Goal: Task Accomplishment & Management: Use online tool/utility

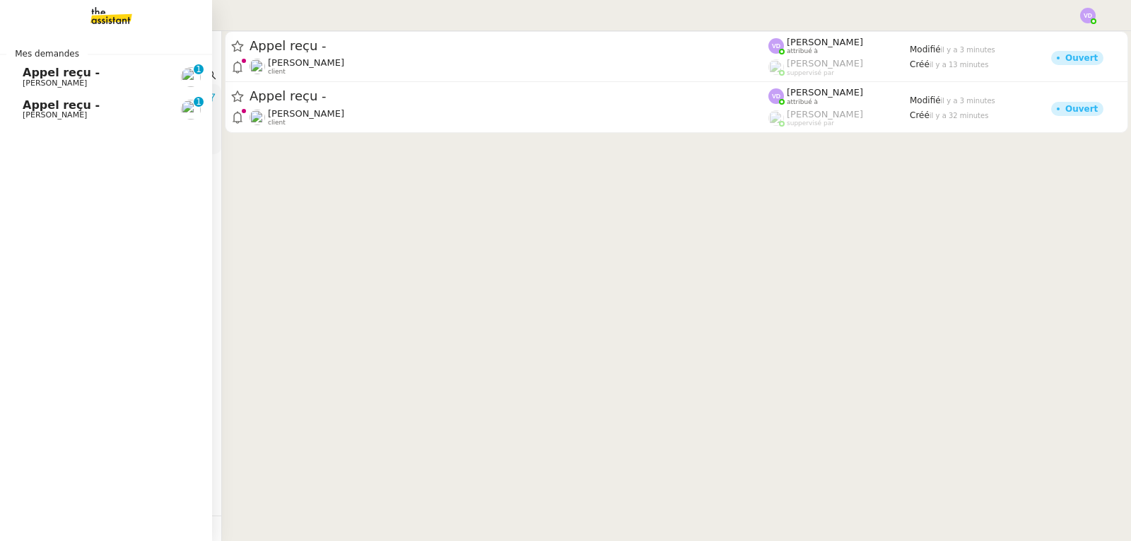
click at [57, 76] on span "Appel reçu -" at bounding box center [61, 72] width 77 height 13
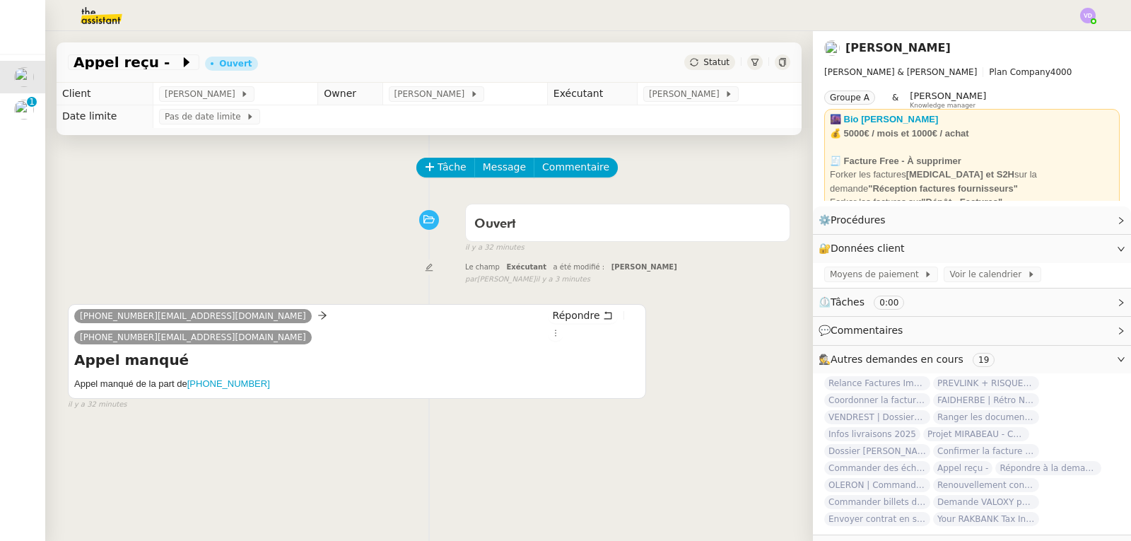
click at [331, 242] on div "Ouvert false il y a 32 minutes" at bounding box center [429, 225] width 722 height 57
click at [111, 63] on span "Appel reçu -" at bounding box center [126, 62] width 106 height 14
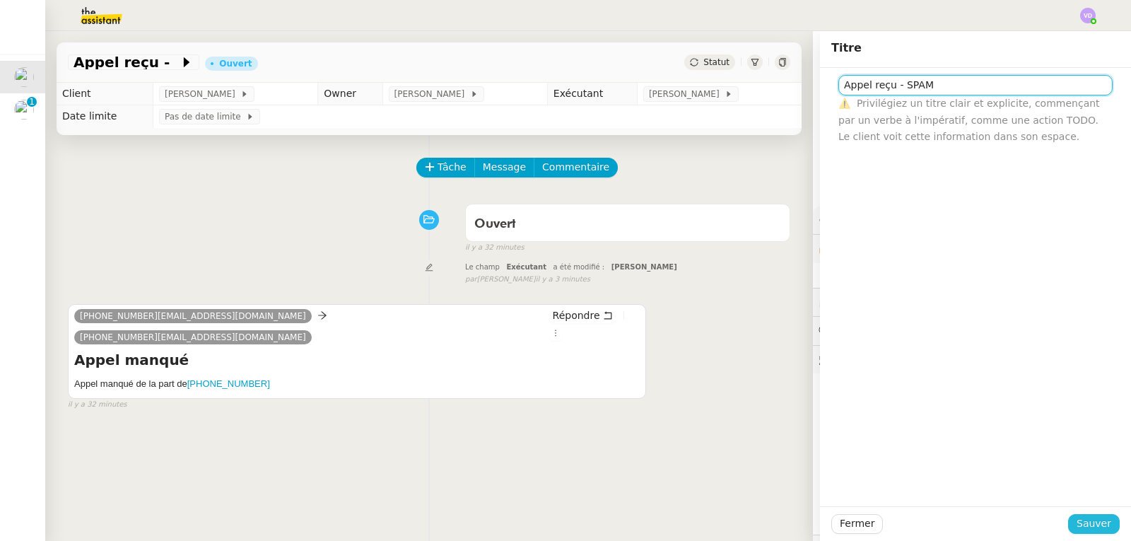
type input "Appel reçu - SPAM"
click at [1090, 517] on span "Sauver" at bounding box center [1093, 523] width 35 height 16
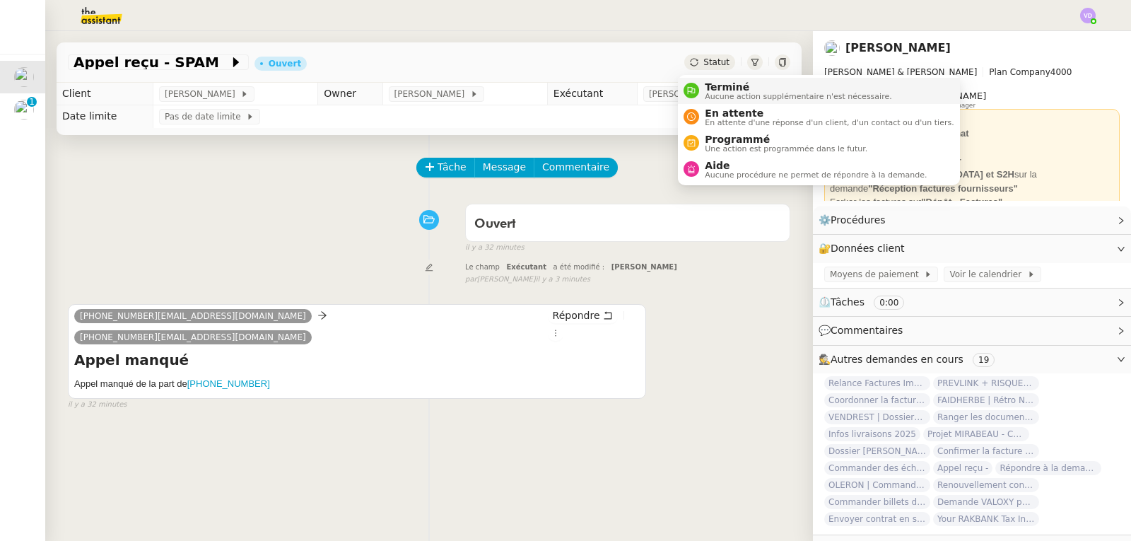
click at [717, 93] on span "Aucune action supplémentaire n'est nécessaire." at bounding box center [797, 97] width 187 height 8
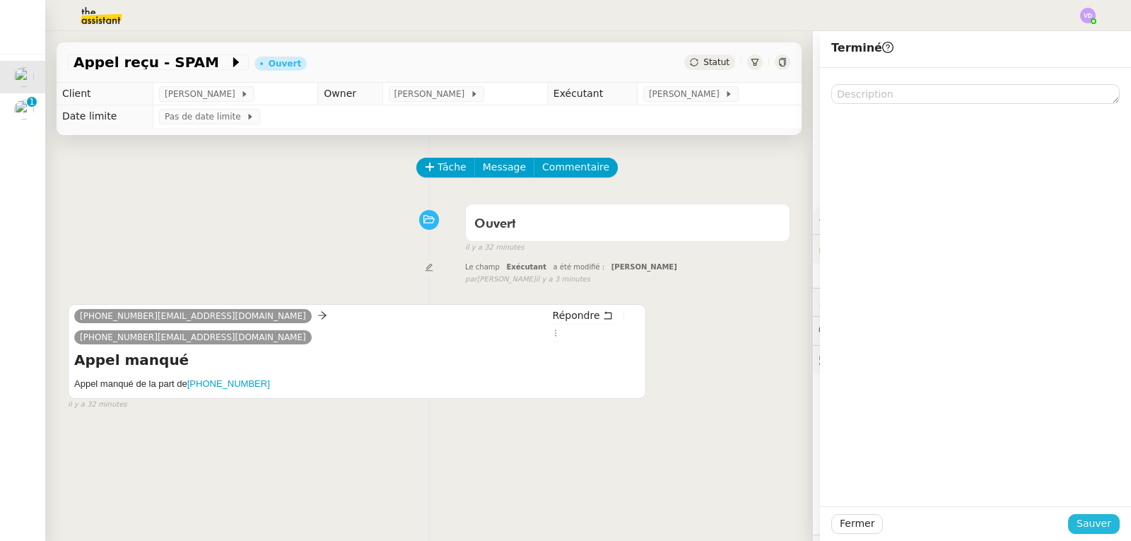
click at [1102, 521] on button "Sauver" at bounding box center [1094, 524] width 52 height 20
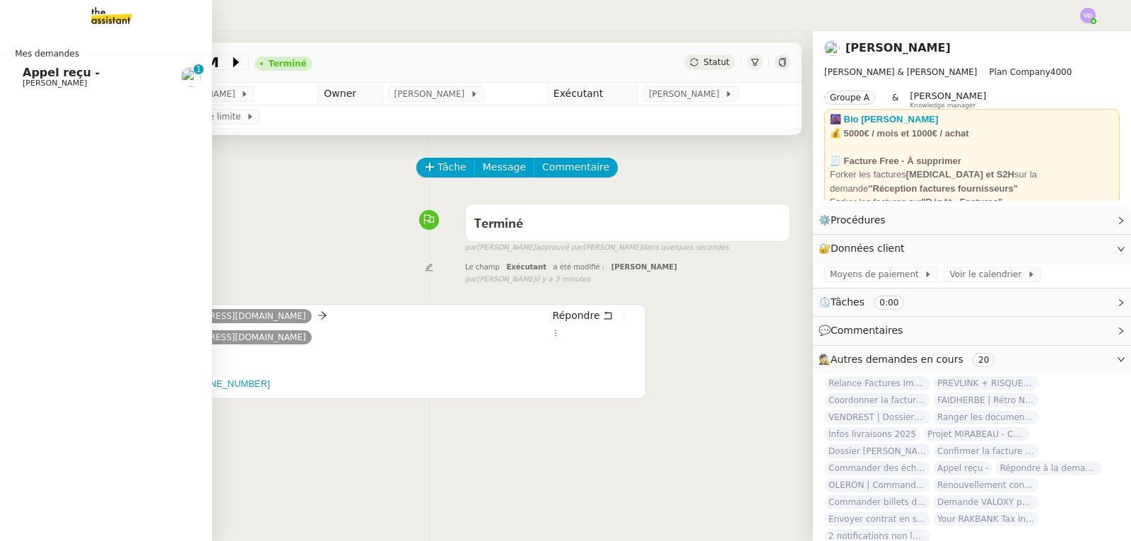
click at [37, 81] on span "[PERSON_NAME]" at bounding box center [55, 82] width 64 height 9
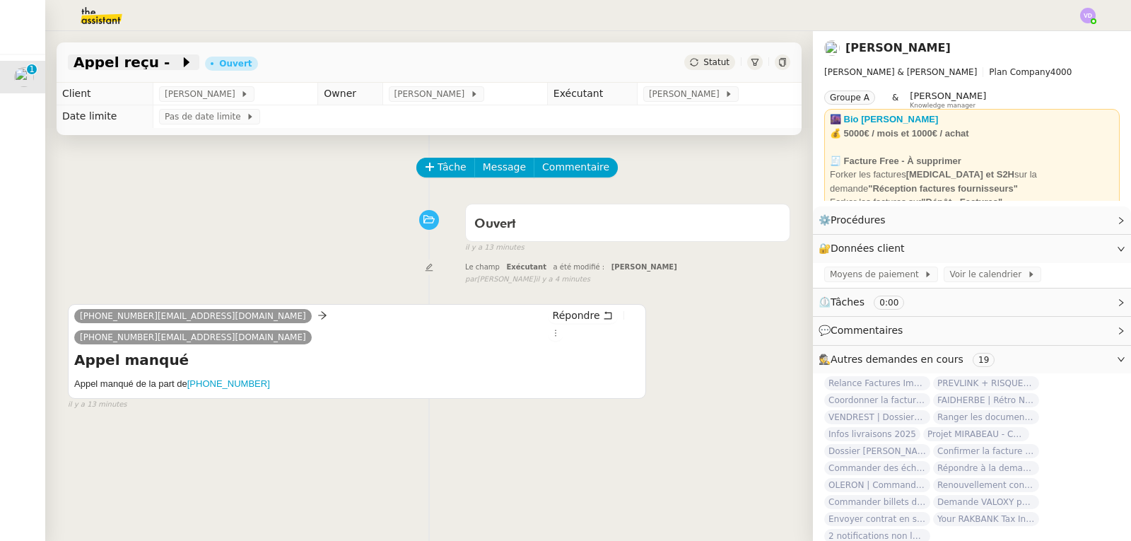
click at [123, 68] on span "Appel reçu -" at bounding box center [126, 62] width 106 height 14
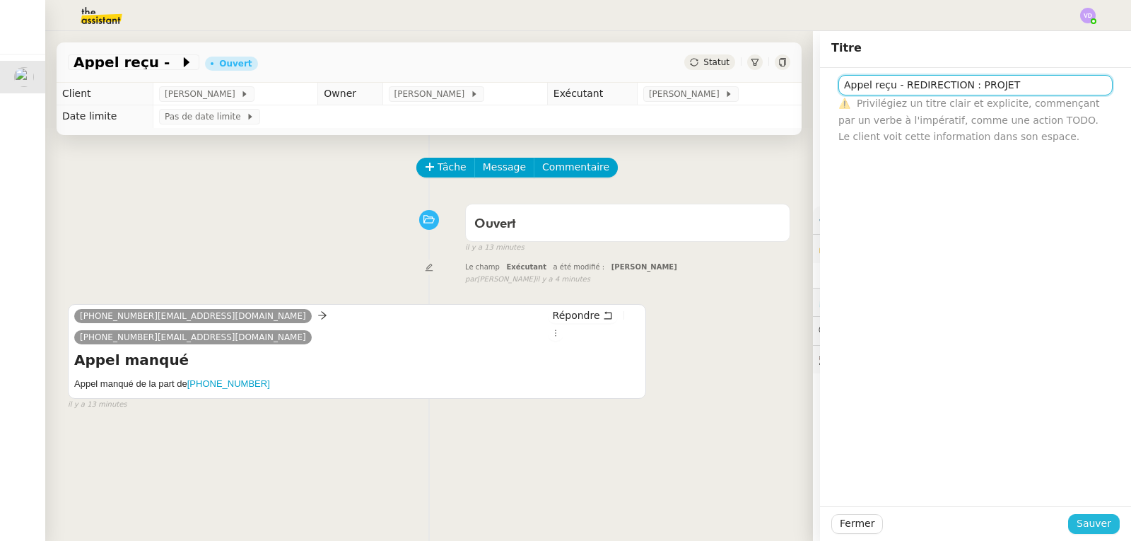
type input "Appel reçu - REDIRECTION : PROJET"
click at [1078, 527] on span "Sauver" at bounding box center [1093, 523] width 35 height 16
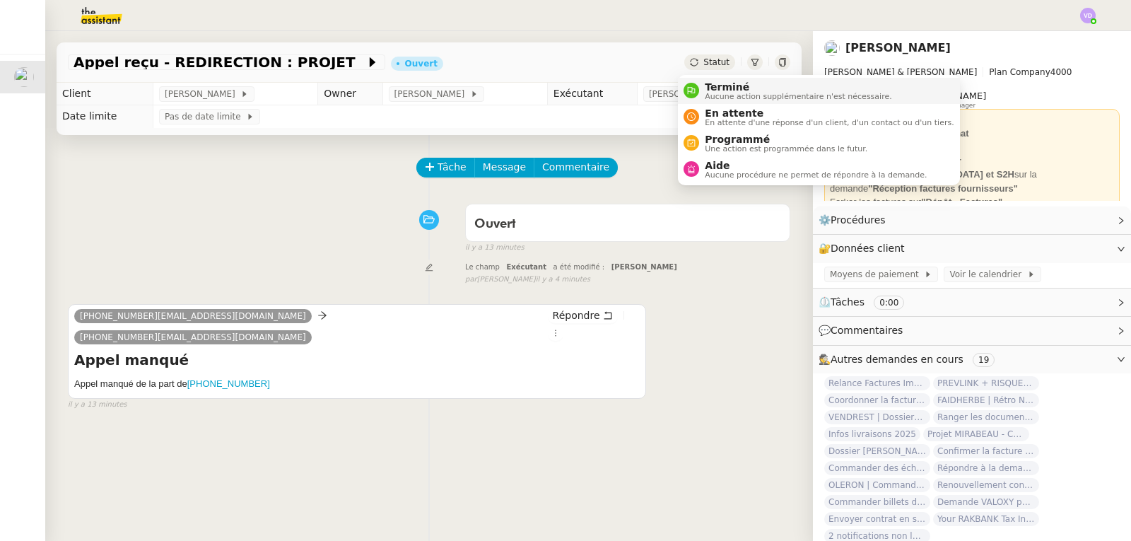
click at [722, 93] on span "Aucune action supplémentaire n'est nécessaire." at bounding box center [797, 97] width 187 height 8
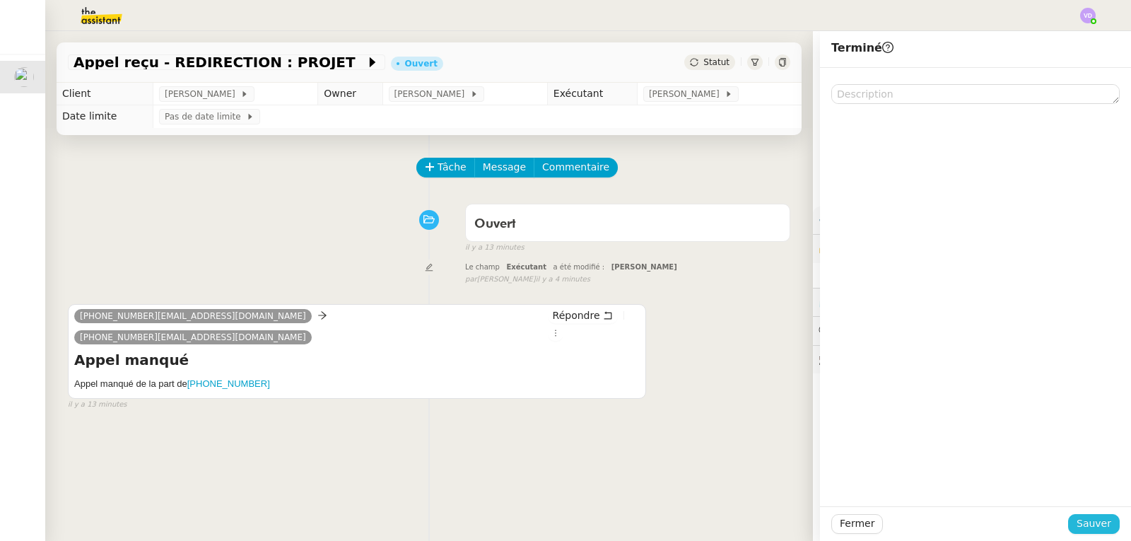
click at [1093, 524] on span "Sauver" at bounding box center [1093, 523] width 35 height 16
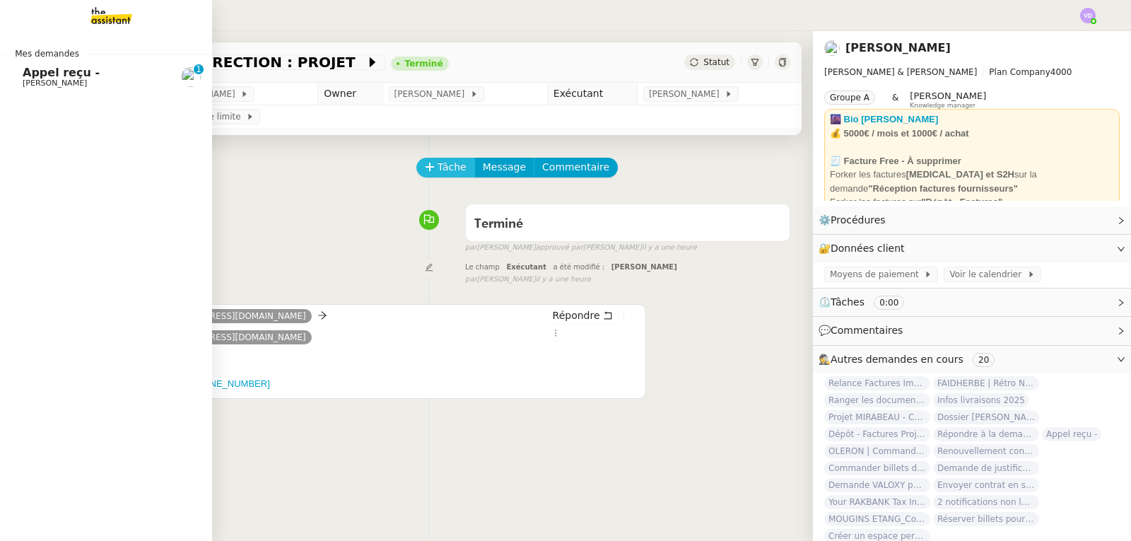
drag, startPoint x: 34, startPoint y: 78, endPoint x: 458, endPoint y: 177, distance: 435.5
click at [34, 78] on span "Appel reçu -" at bounding box center [61, 72] width 77 height 13
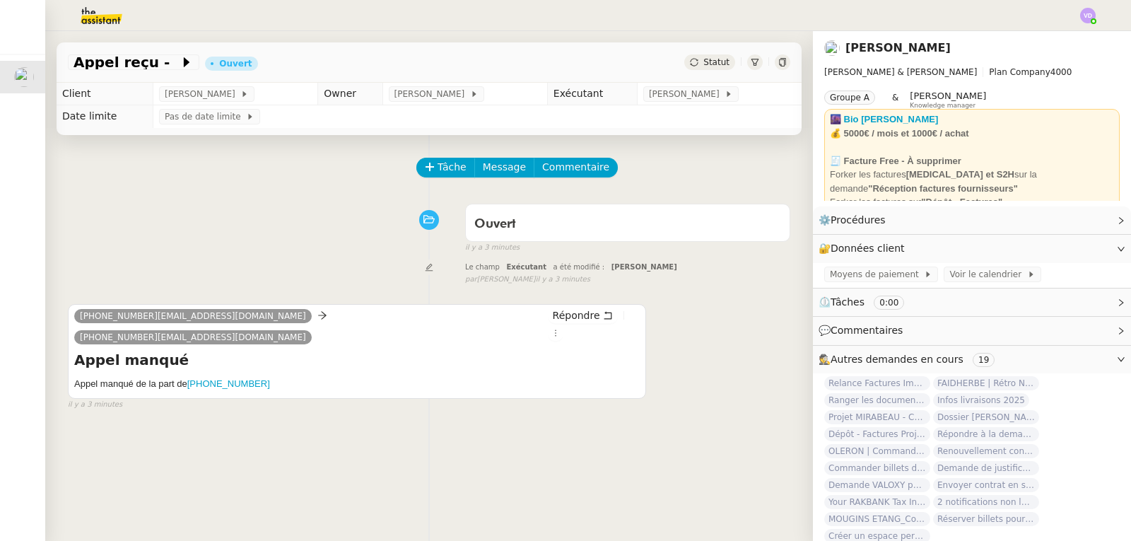
click at [140, 63] on span "Appel reçu -" at bounding box center [126, 62] width 106 height 14
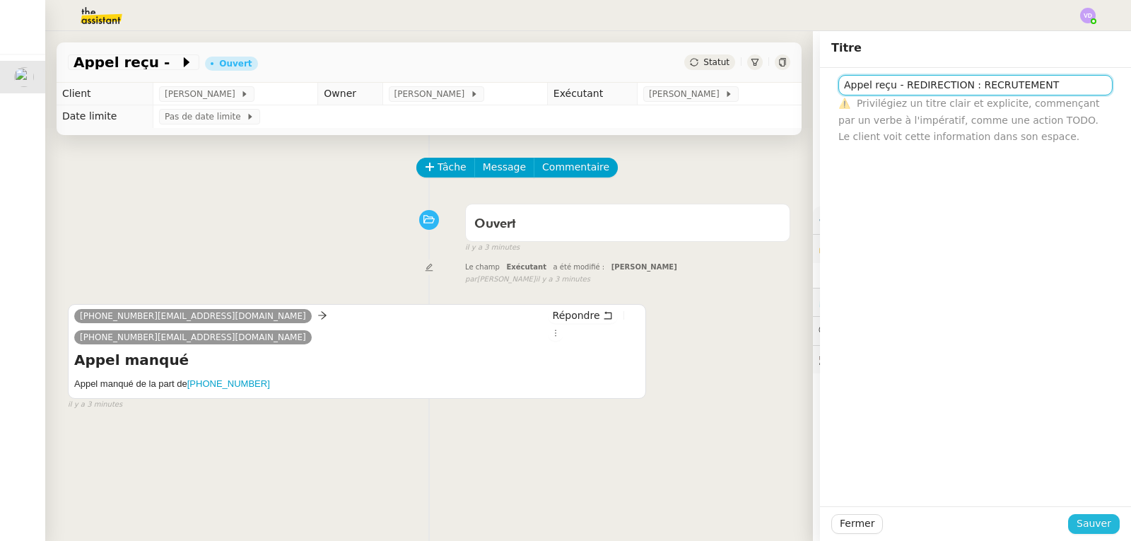
type input "Appel reçu - REDIRECTION : RECRUTEMENT"
click at [1091, 524] on span "Sauver" at bounding box center [1093, 523] width 35 height 16
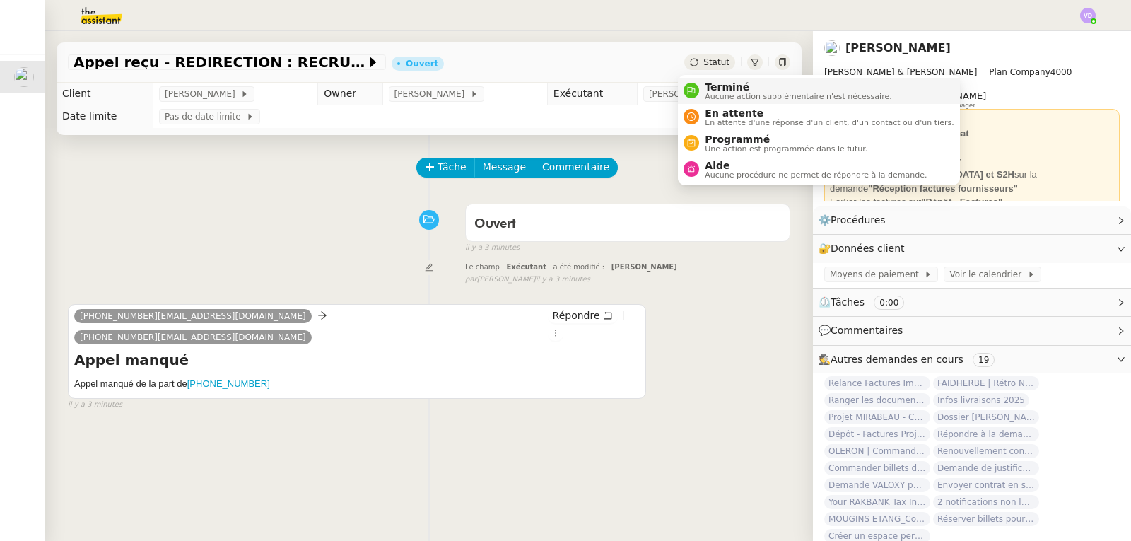
click at [717, 81] on span "Terminé" at bounding box center [797, 86] width 187 height 11
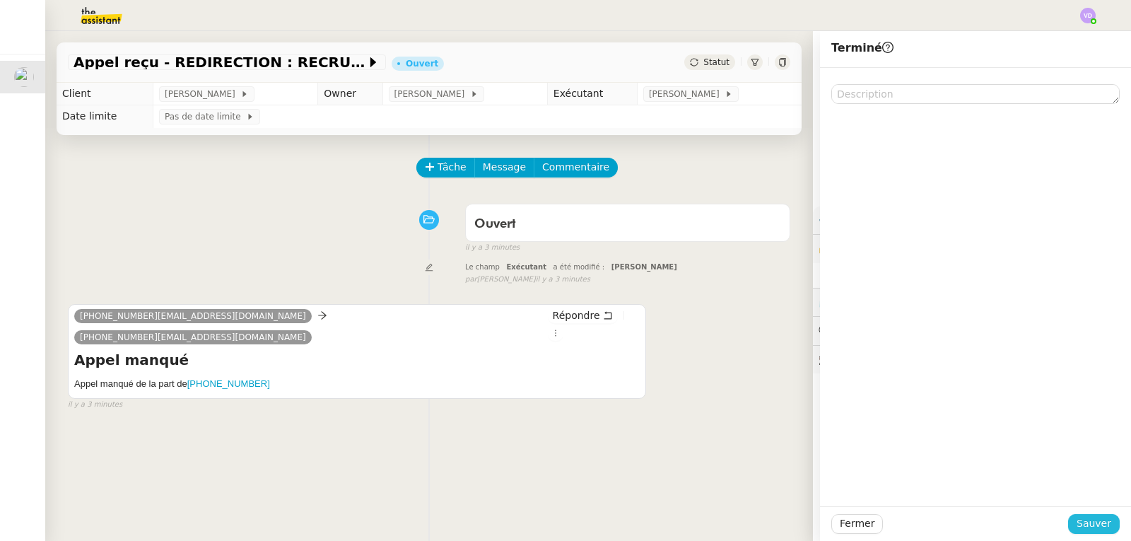
click at [1090, 531] on span "Sauver" at bounding box center [1093, 523] width 35 height 16
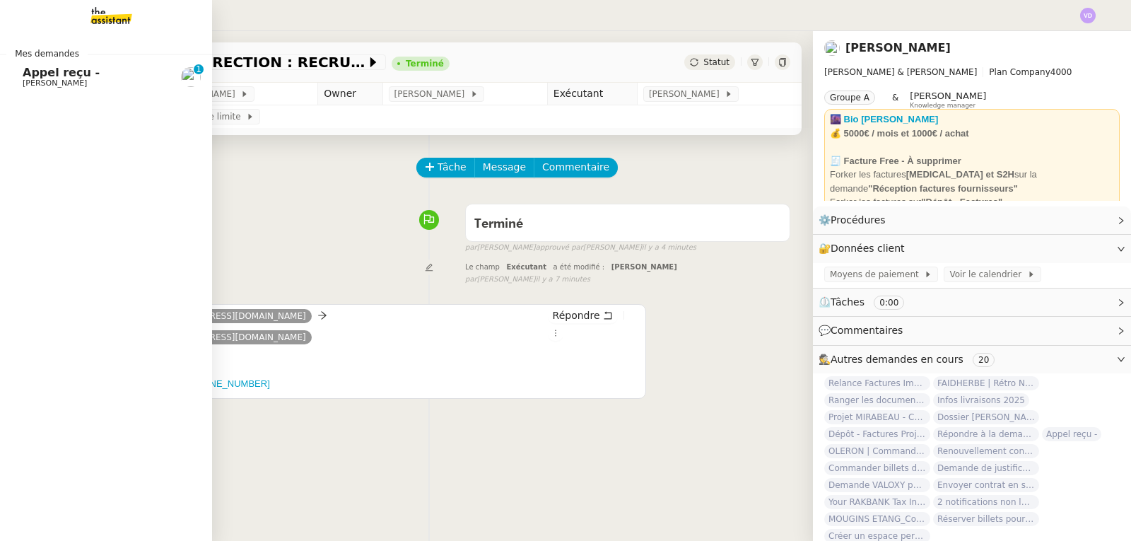
click at [76, 73] on span "Appel reçu -" at bounding box center [61, 72] width 77 height 13
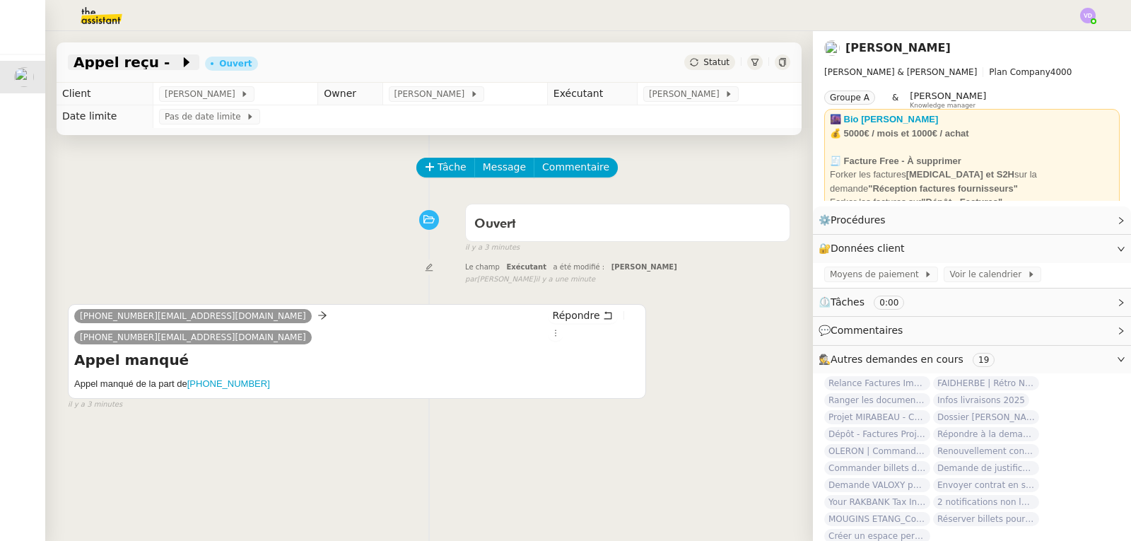
click at [135, 64] on span "Appel reçu -" at bounding box center [126, 62] width 106 height 14
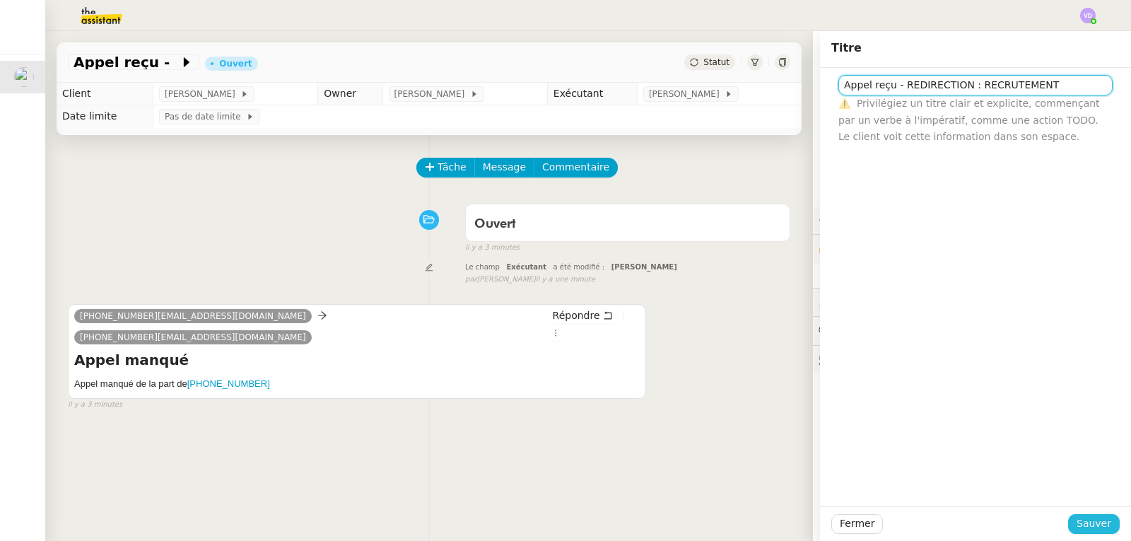
type input "Appel reçu - REDIRECTION : RECRUTEMENT"
click at [1085, 521] on span "Sauver" at bounding box center [1093, 523] width 35 height 16
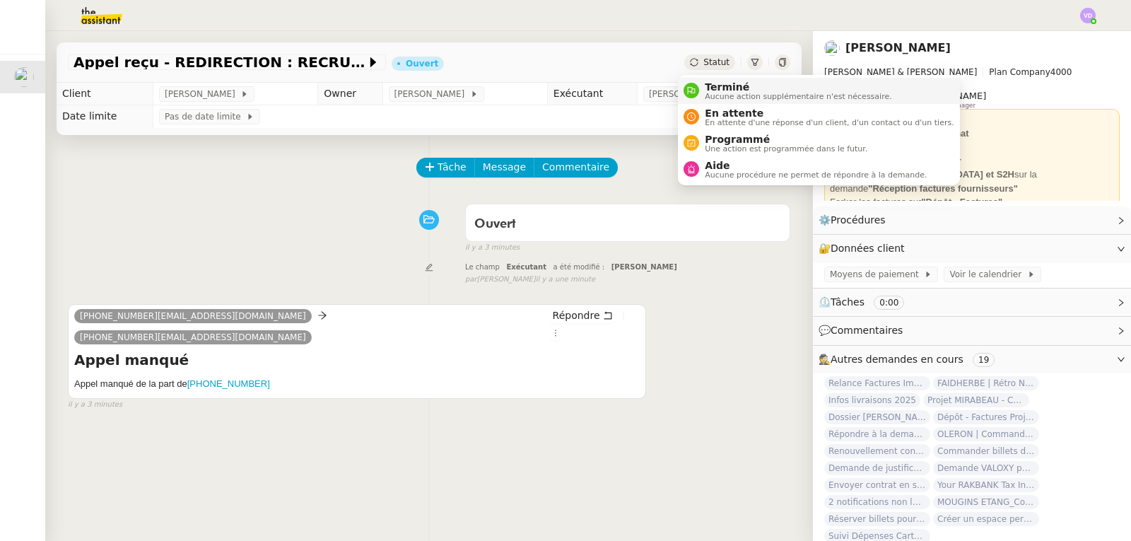
click at [726, 88] on span "Terminé" at bounding box center [797, 86] width 187 height 11
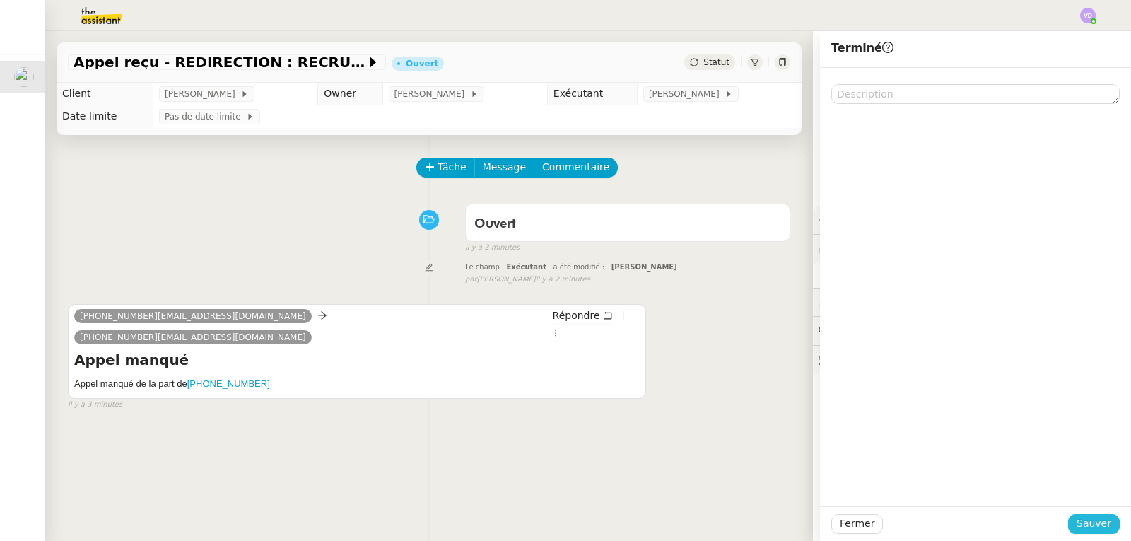
click at [1080, 519] on span "Sauver" at bounding box center [1093, 523] width 35 height 16
